Goal: Task Accomplishment & Management: Manage account settings

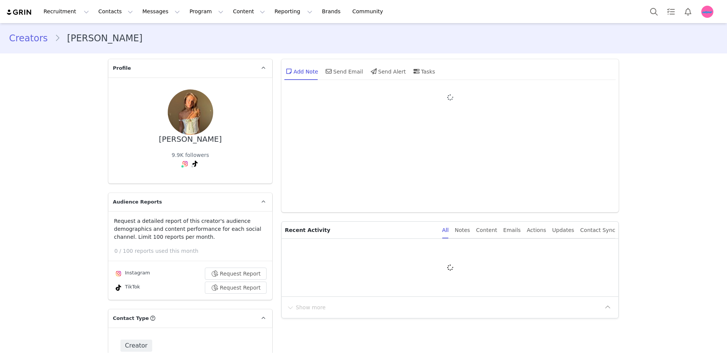
type input "+1 ([GEOGRAPHIC_DATA])"
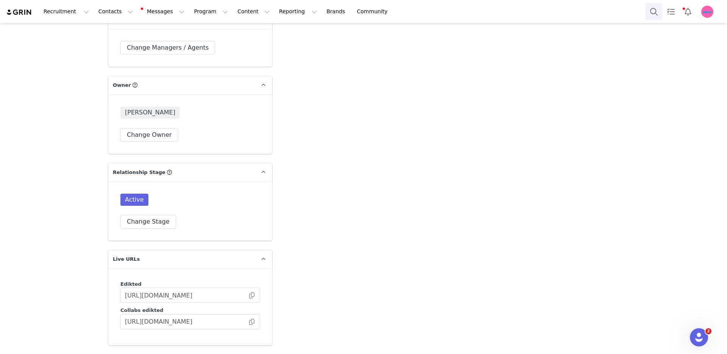
click at [662, 12] on button "Search" at bounding box center [654, 11] width 17 height 17
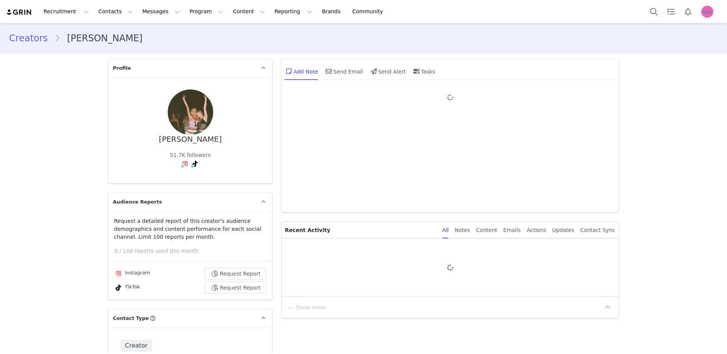
type input "+1 ([GEOGRAPHIC_DATA])"
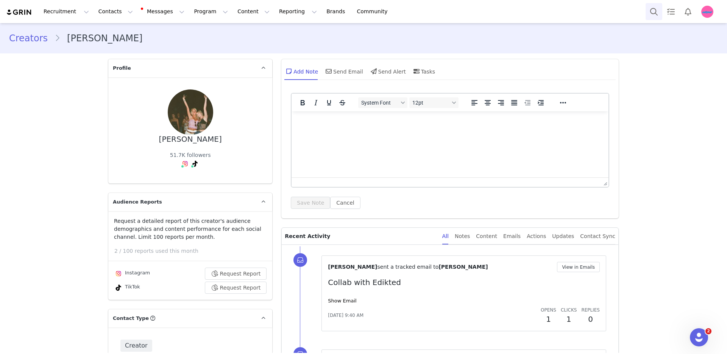
click at [651, 9] on button "Search" at bounding box center [654, 11] width 17 height 17
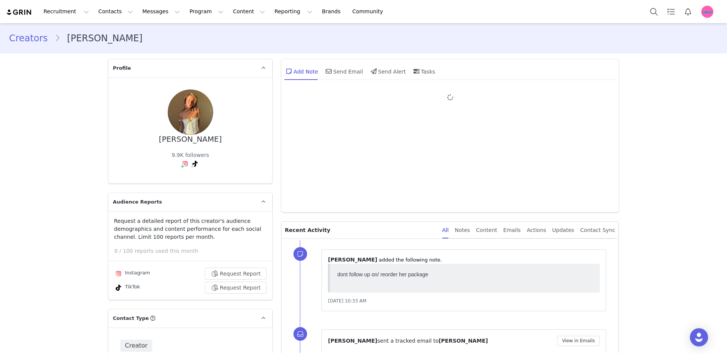
type input "+1 ([GEOGRAPHIC_DATA])"
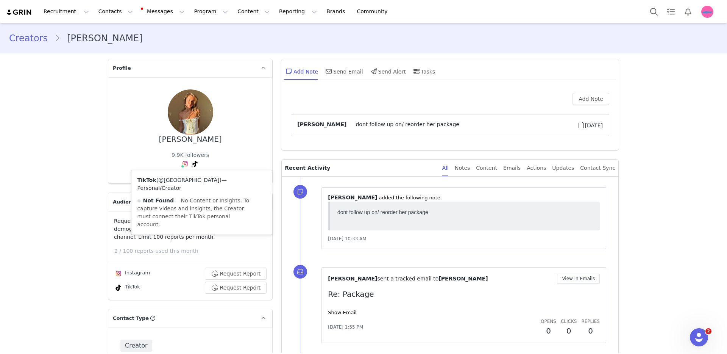
click at [190, 178] on link "@zoeterburgg" at bounding box center [188, 180] width 61 height 6
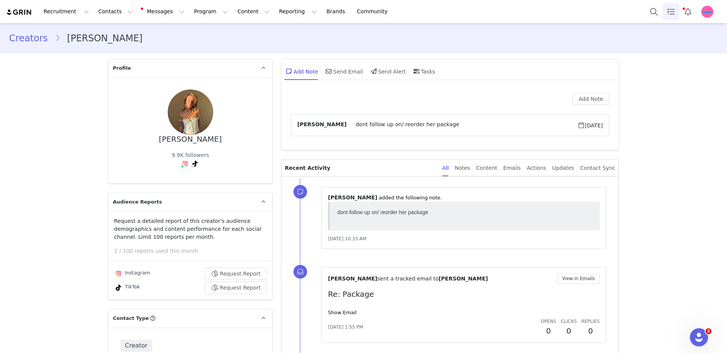
click at [666, 7] on link "Tasks" at bounding box center [671, 11] width 17 height 17
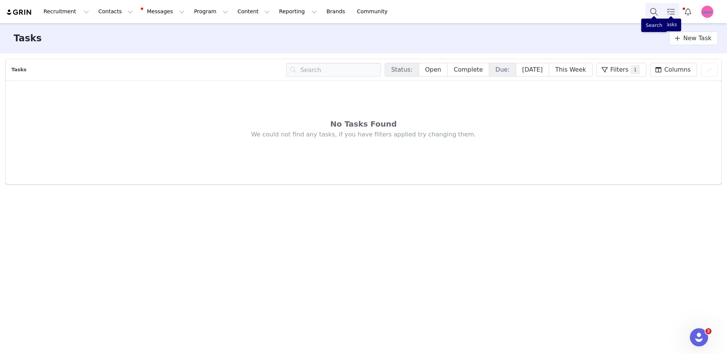
click at [653, 12] on button "Search" at bounding box center [654, 11] width 17 height 17
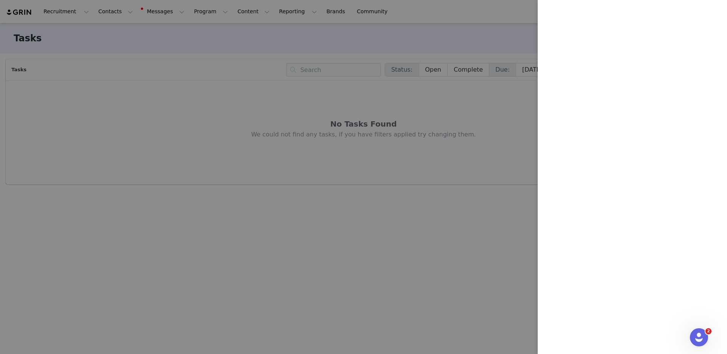
click at [470, 36] on div at bounding box center [363, 177] width 727 height 354
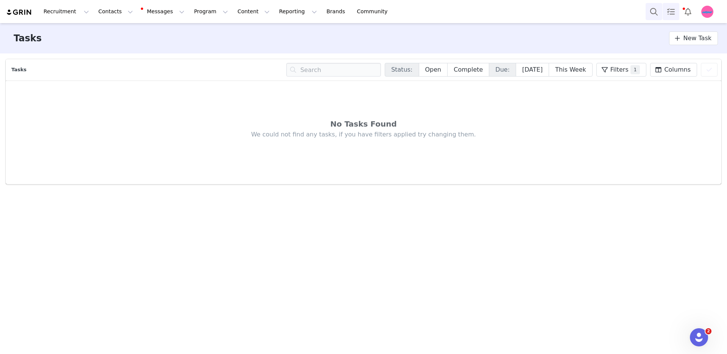
click at [663, 19] on link "Tasks" at bounding box center [671, 11] width 17 height 17
click at [655, 13] on button "Search" at bounding box center [654, 11] width 17 height 17
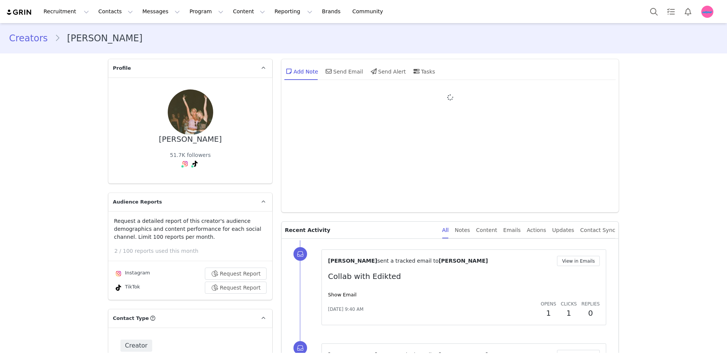
type input "+1 ([GEOGRAPHIC_DATA])"
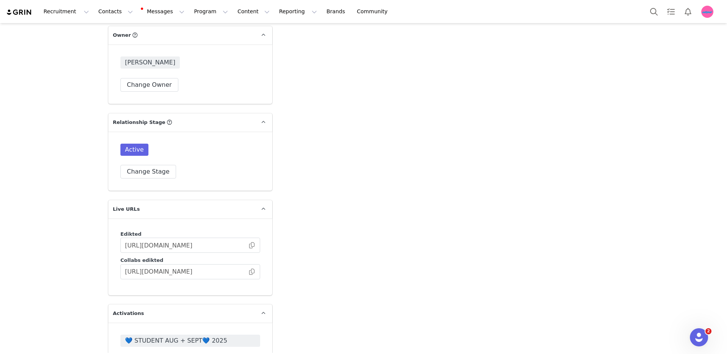
scroll to position [2005, 0]
